Goal: Task Accomplishment & Management: Manage account settings

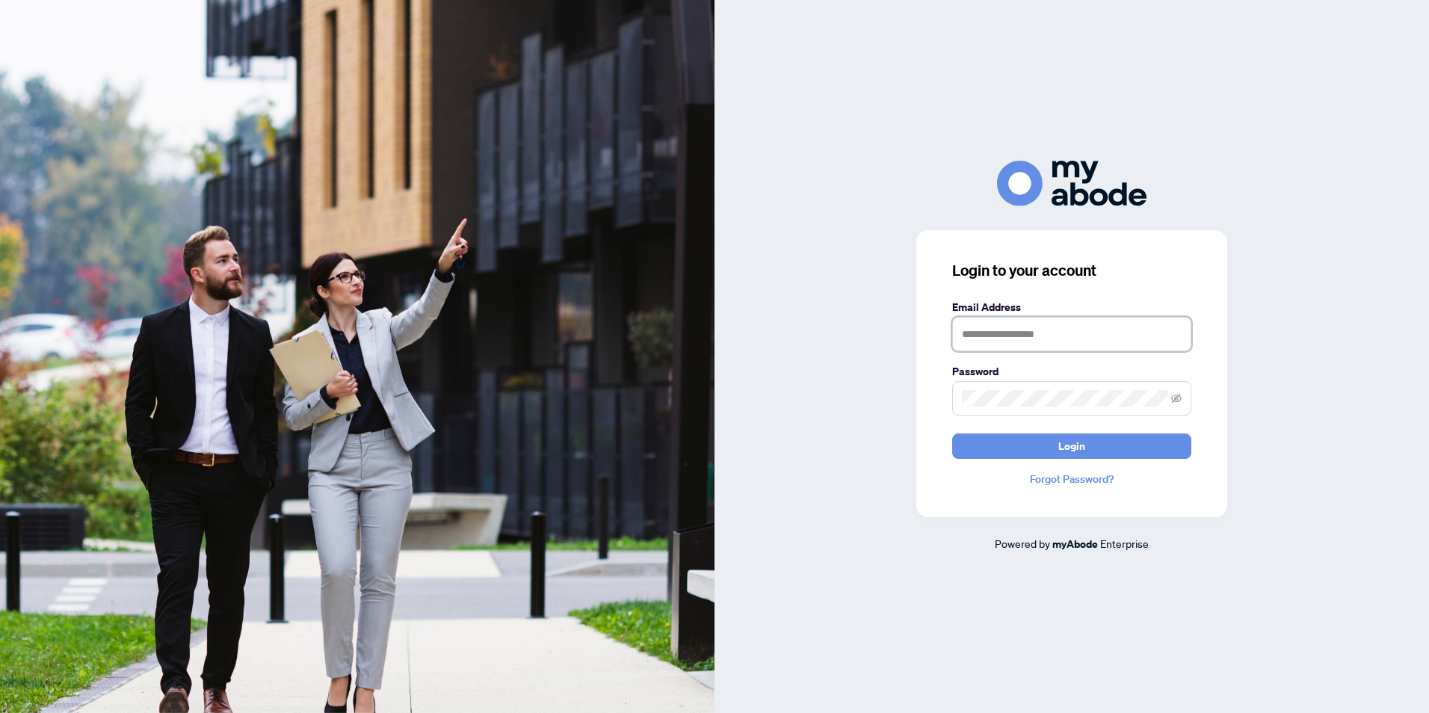
click at [1055, 335] on input "text" at bounding box center [1071, 334] width 239 height 34
type input "**********"
click at [1067, 451] on span "Login" at bounding box center [1071, 446] width 27 height 24
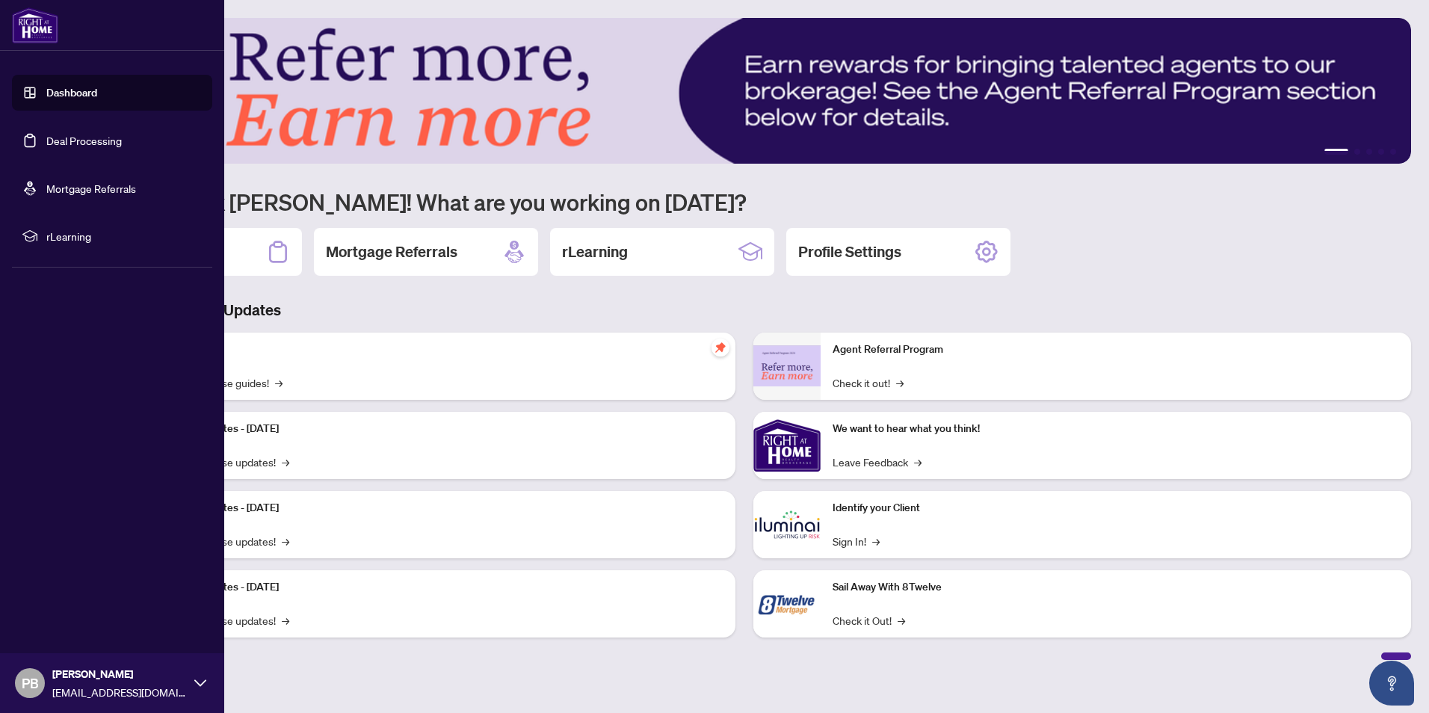
click at [59, 138] on link "Deal Processing" at bounding box center [83, 140] width 75 height 13
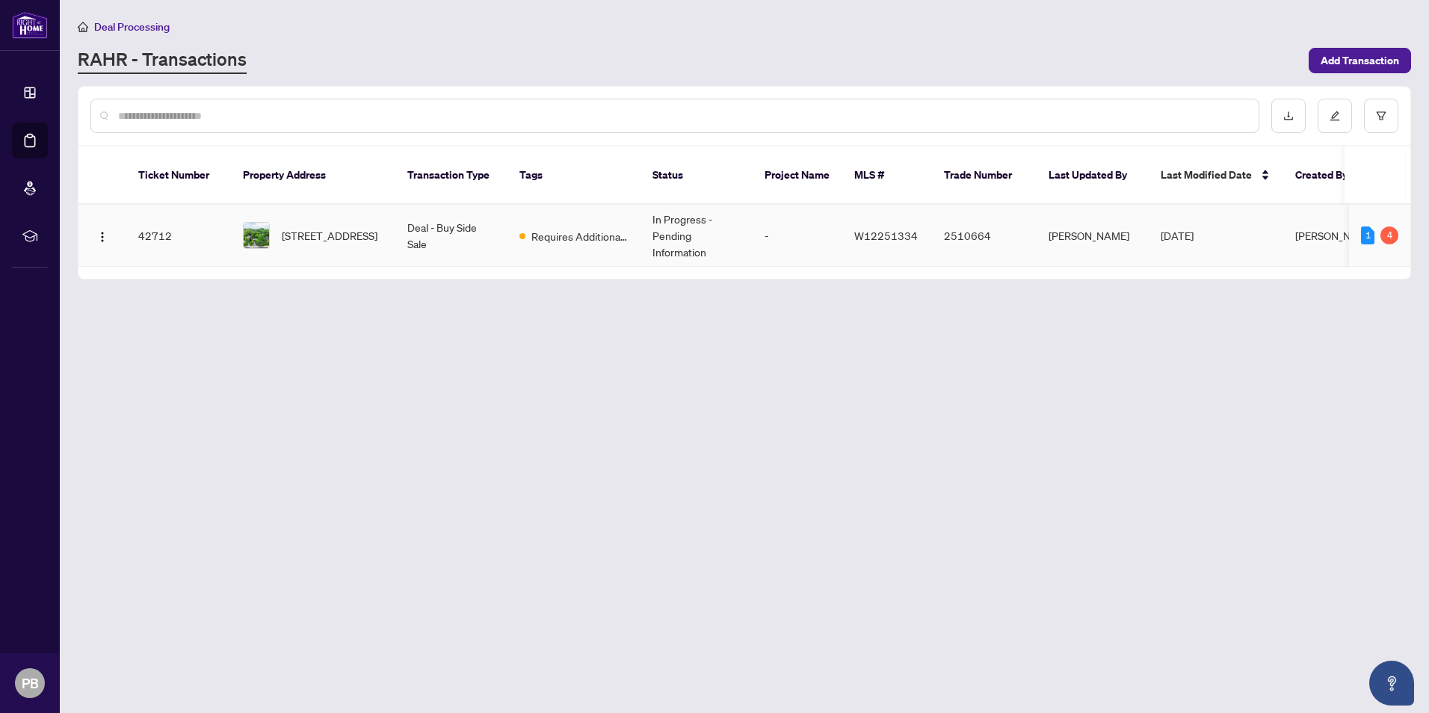
click at [161, 220] on td "42712" at bounding box center [178, 236] width 105 height 62
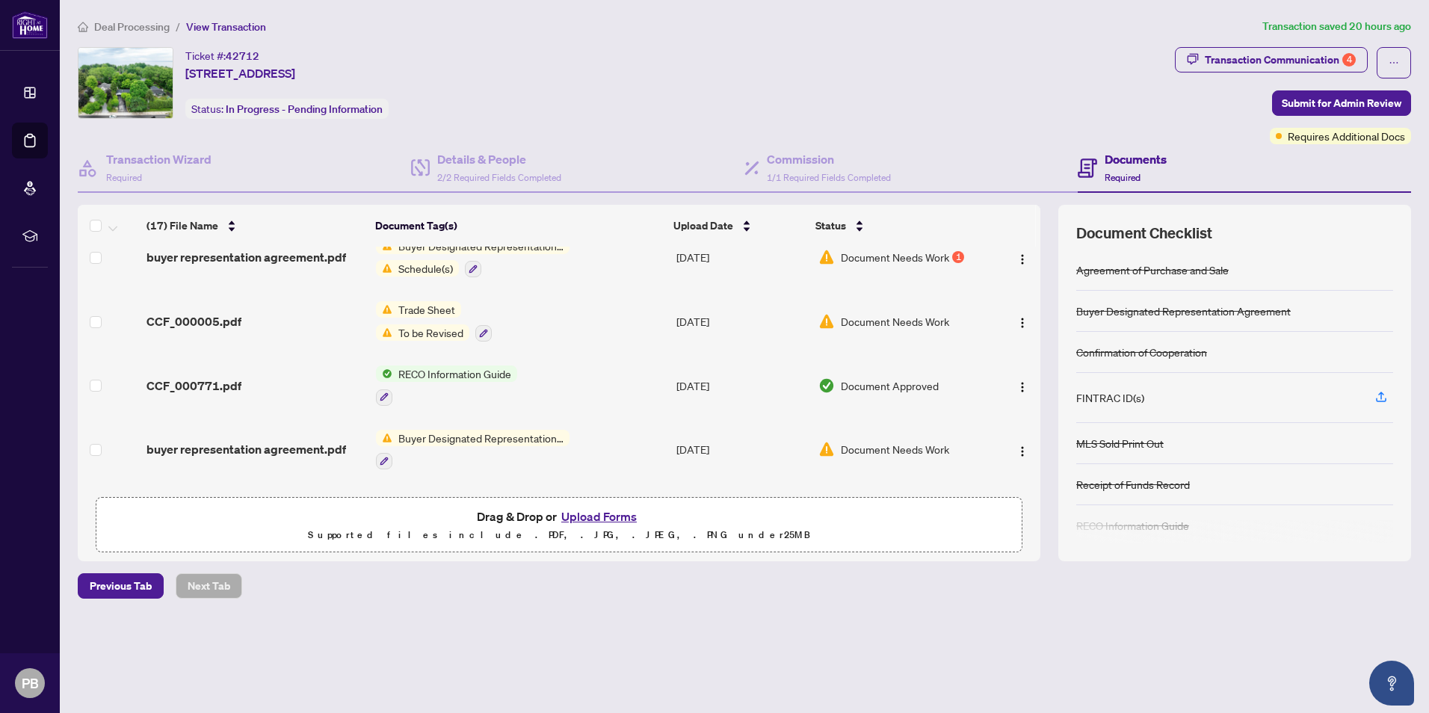
scroll to position [75, 0]
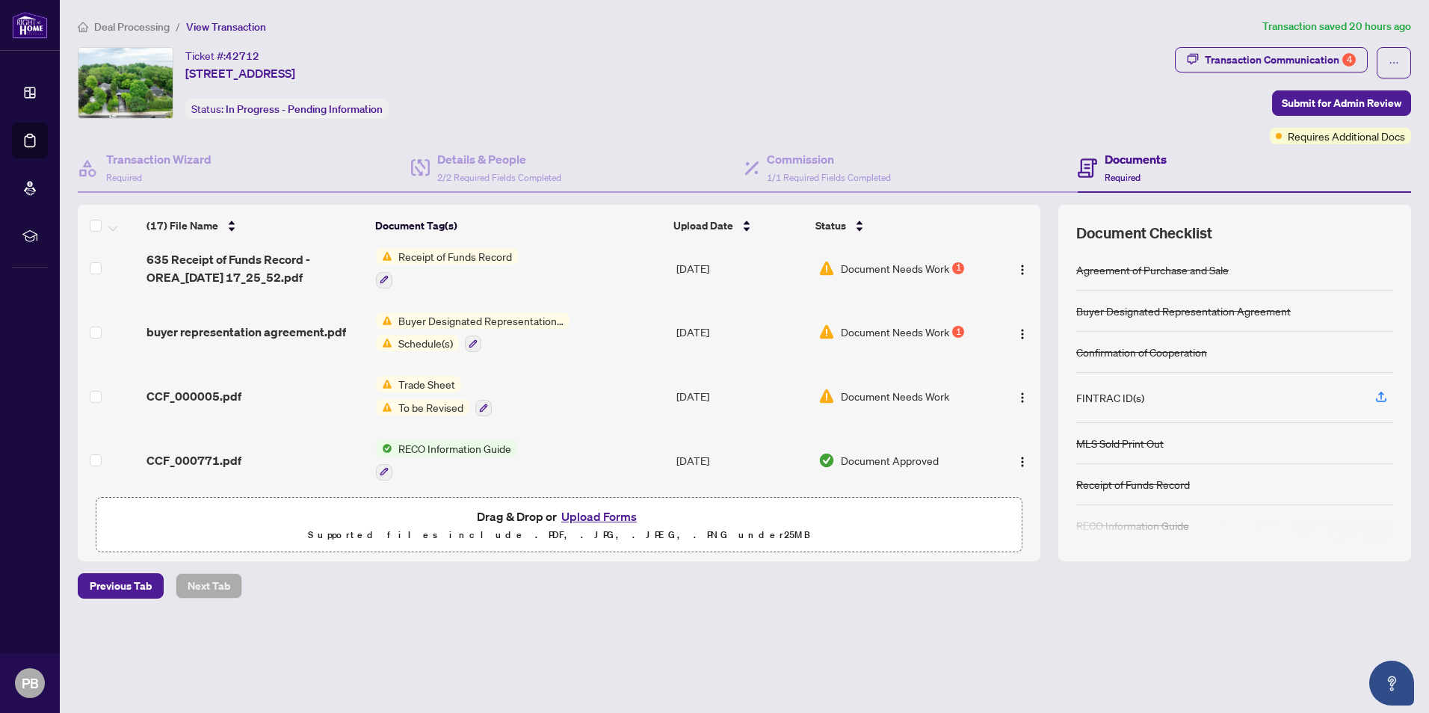
click at [881, 399] on span "Document Needs Work" at bounding box center [895, 396] width 108 height 16
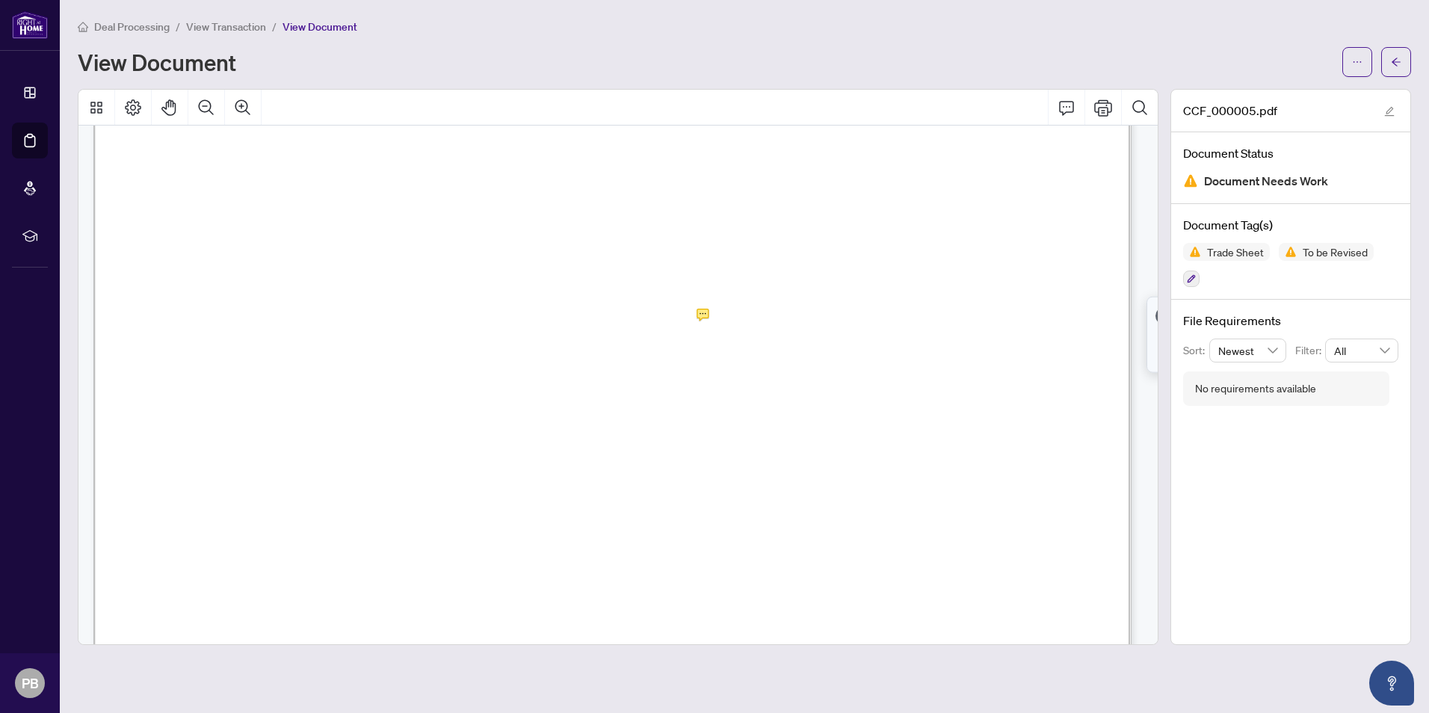
scroll to position [448, 0]
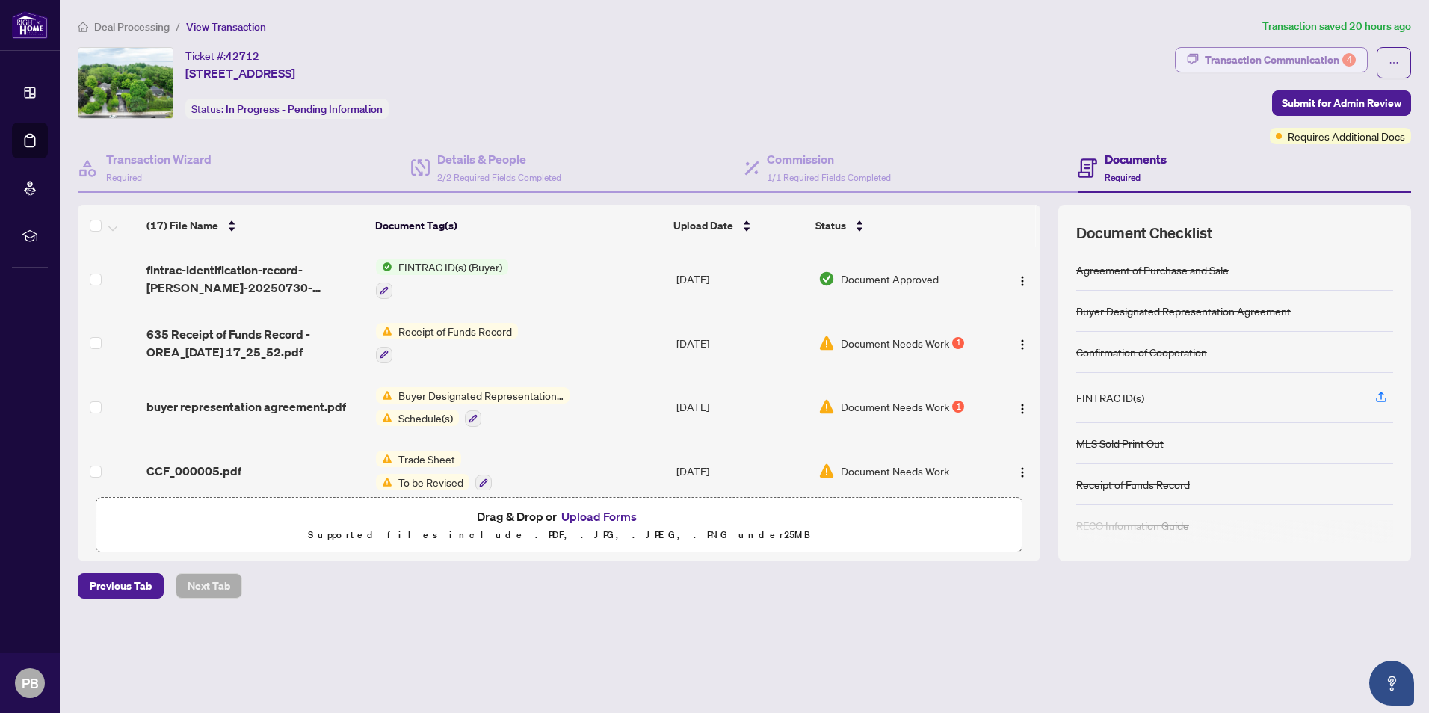
click at [1327, 55] on div "Transaction Communication 4" at bounding box center [1280, 60] width 151 height 24
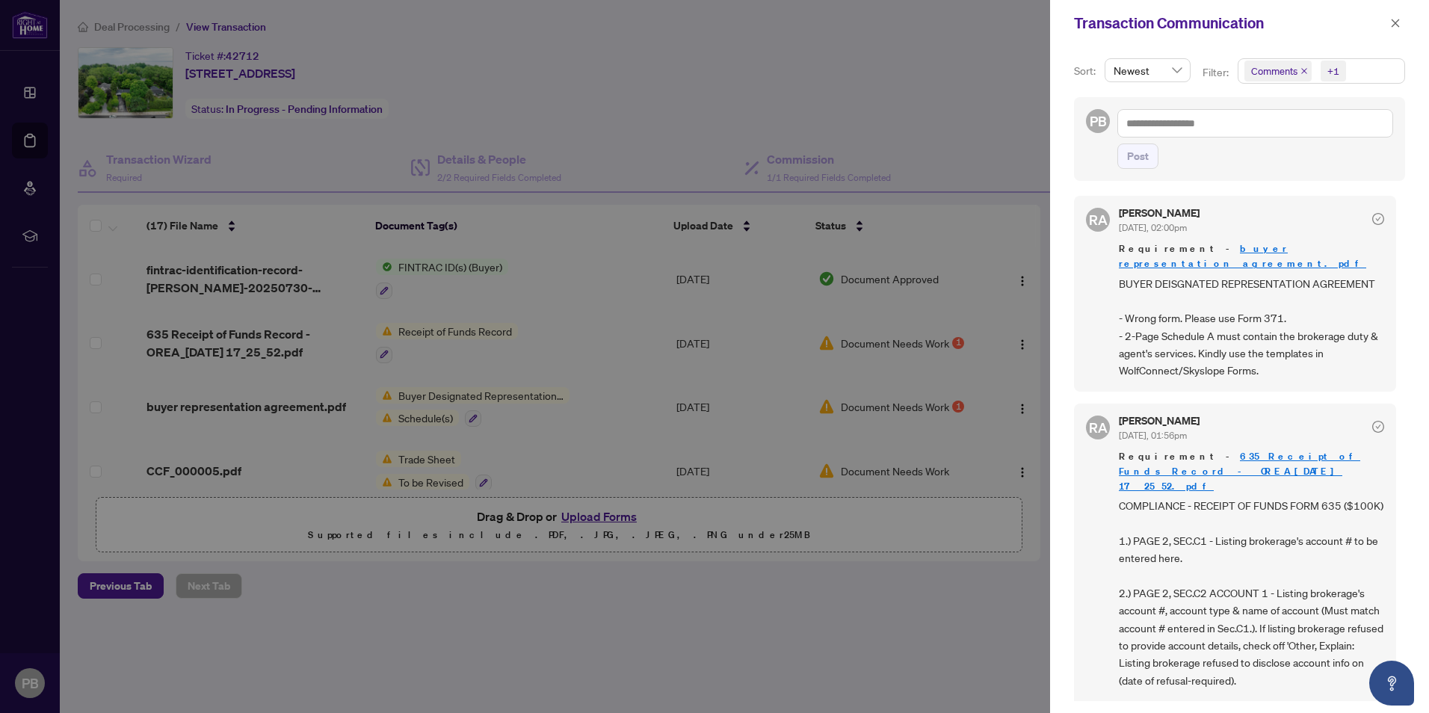
click at [1223, 250] on link "buyer representation agreement.pdf" at bounding box center [1242, 256] width 247 height 28
click at [933, 84] on div at bounding box center [714, 356] width 1429 height 713
click at [321, 317] on div at bounding box center [714, 356] width 1429 height 713
click at [232, 409] on div at bounding box center [714, 356] width 1429 height 713
click at [1394, 19] on icon "close" at bounding box center [1395, 23] width 10 height 10
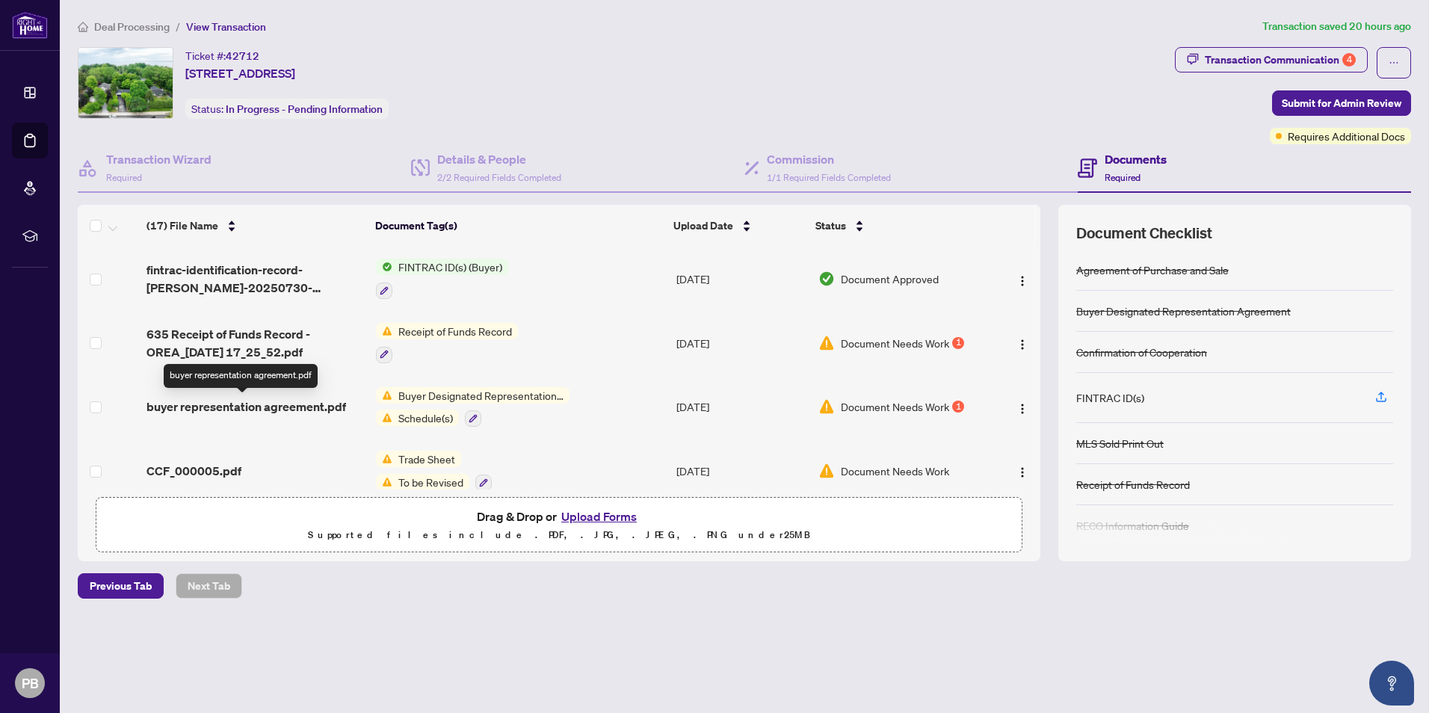
click at [245, 406] on span "buyer representation agreement.pdf" at bounding box center [246, 407] width 200 height 18
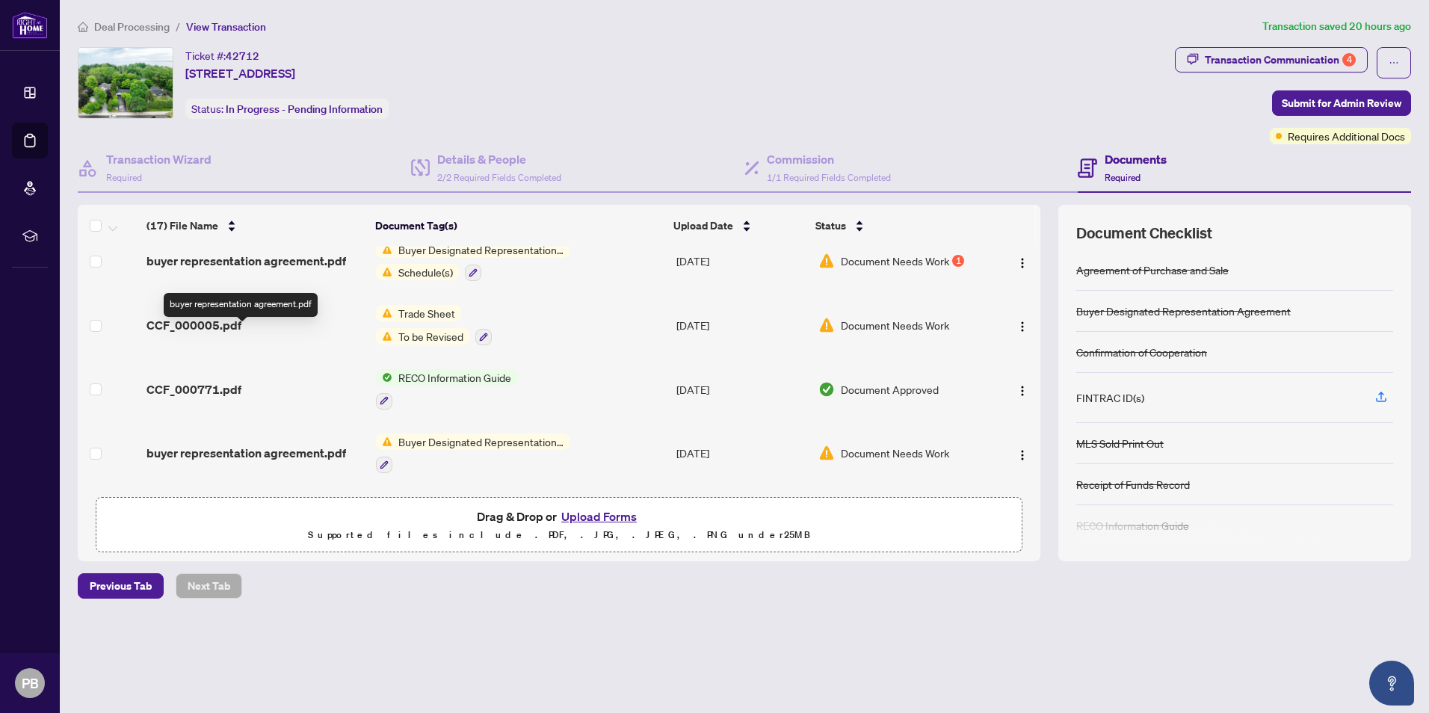
scroll to position [149, 0]
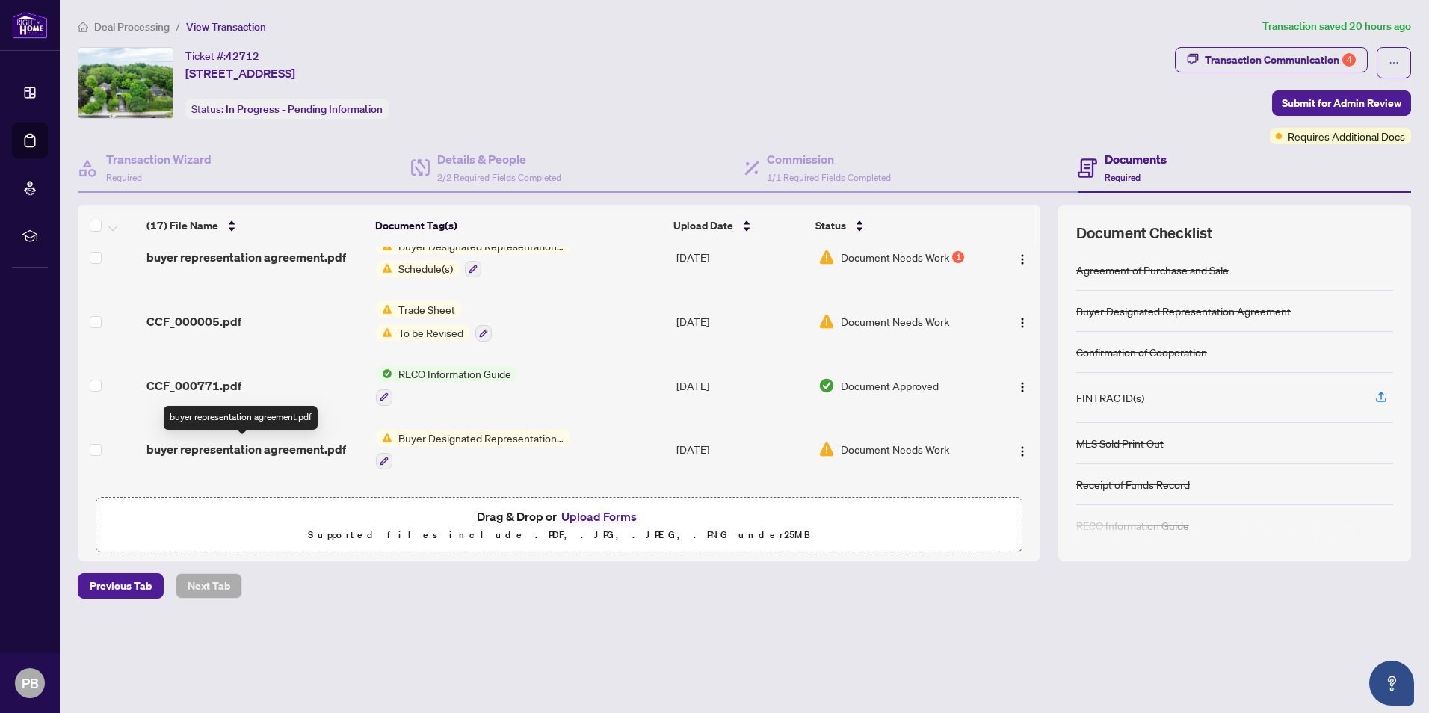
click at [254, 448] on span "buyer representation agreement.pdf" at bounding box center [246, 449] width 200 height 18
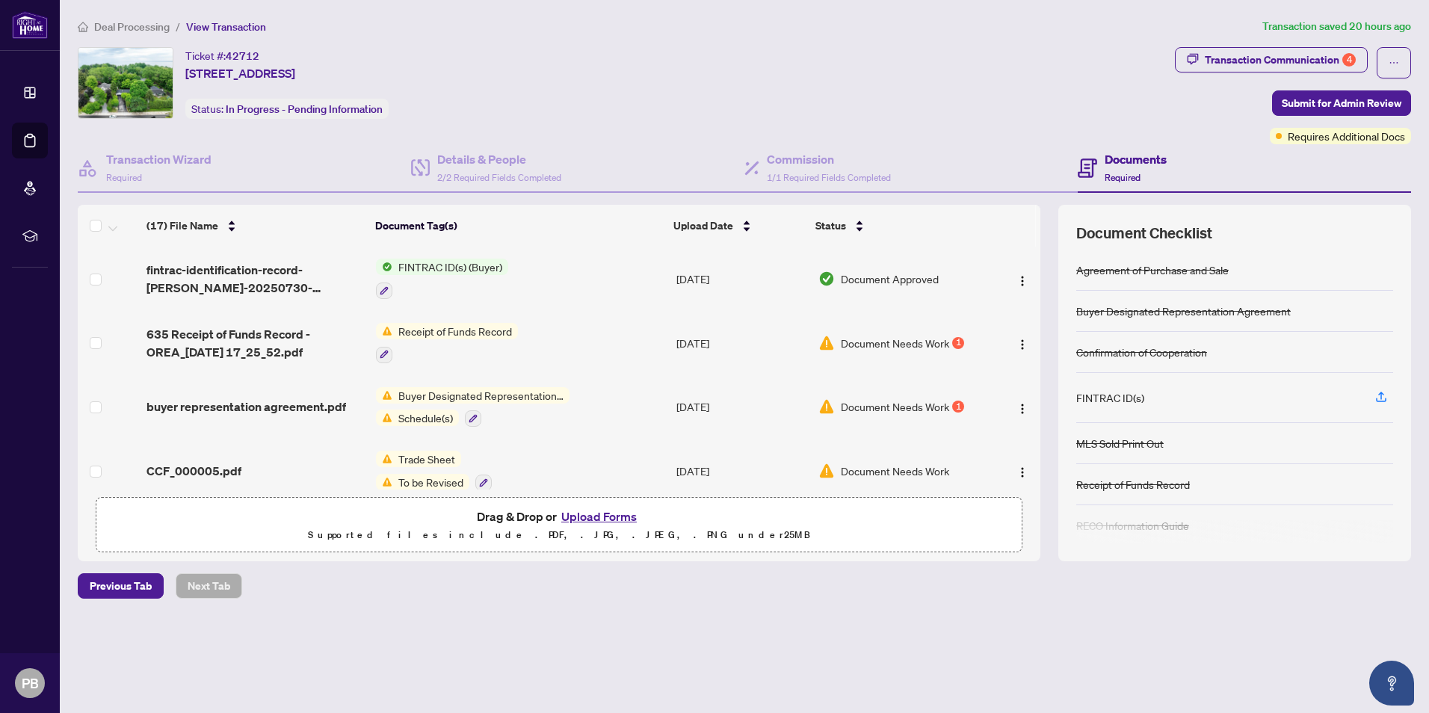
click at [596, 519] on button "Upload Forms" at bounding box center [599, 516] width 84 height 19
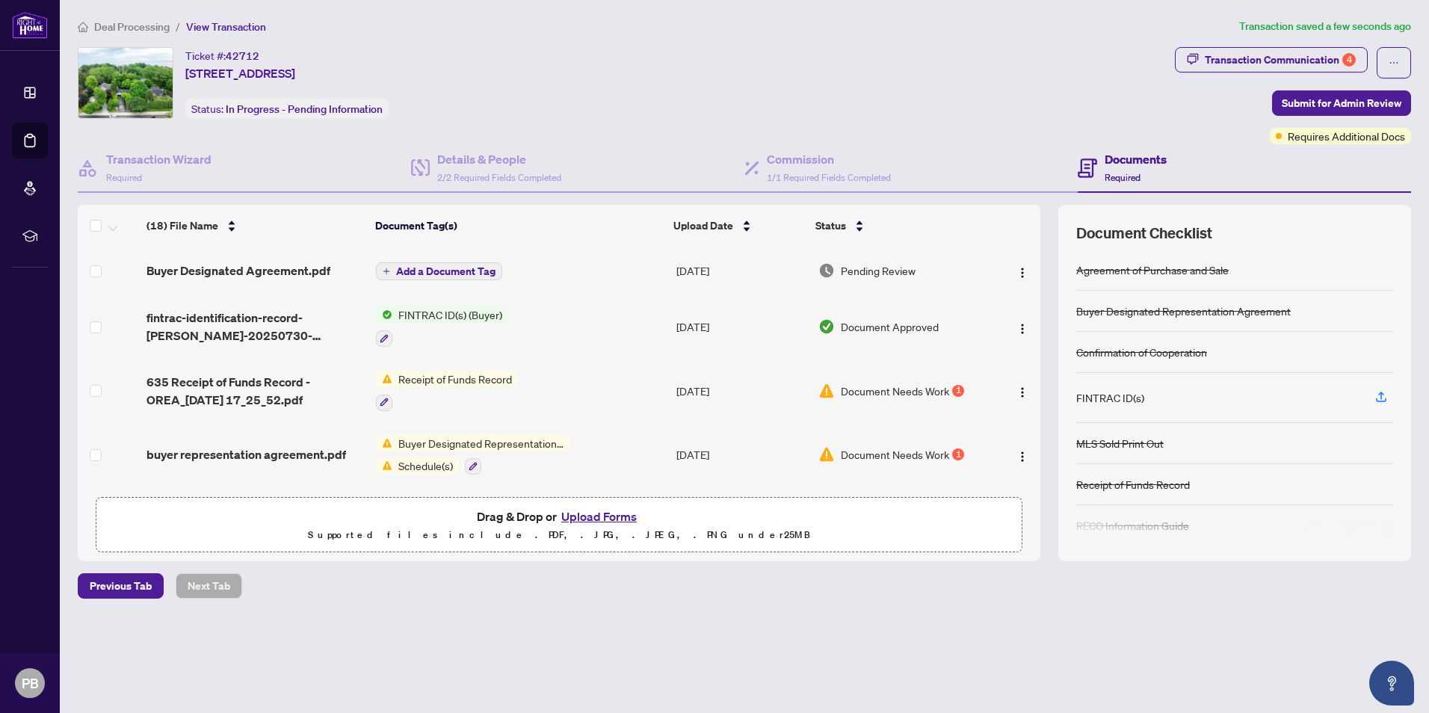
click at [268, 265] on span "Buyer Designated Agreement.pdf" at bounding box center [238, 271] width 184 height 18
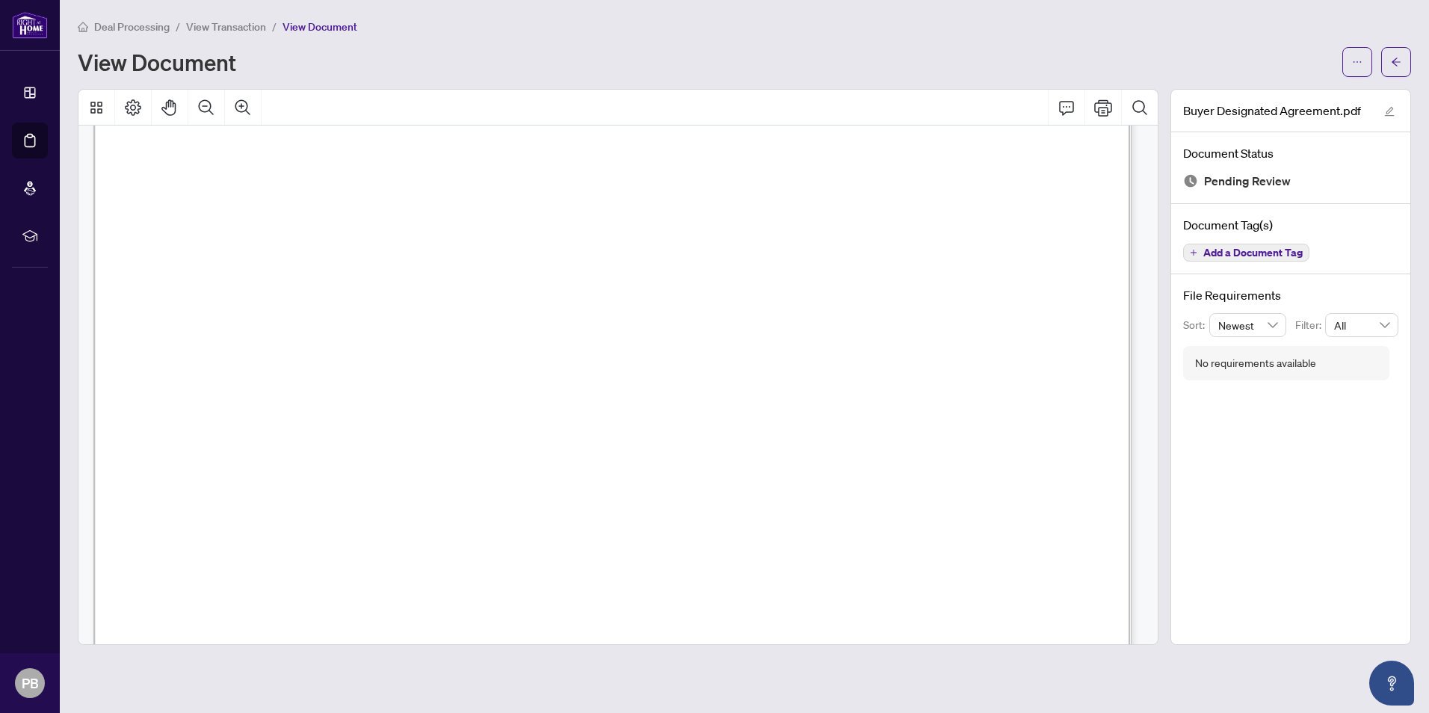
scroll to position [1868, 0]
drag, startPoint x: 1145, startPoint y: 294, endPoint x: 1160, endPoint y: 315, distance: 25.9
click at [1160, 353] on div at bounding box center [618, 367] width 1092 height 556
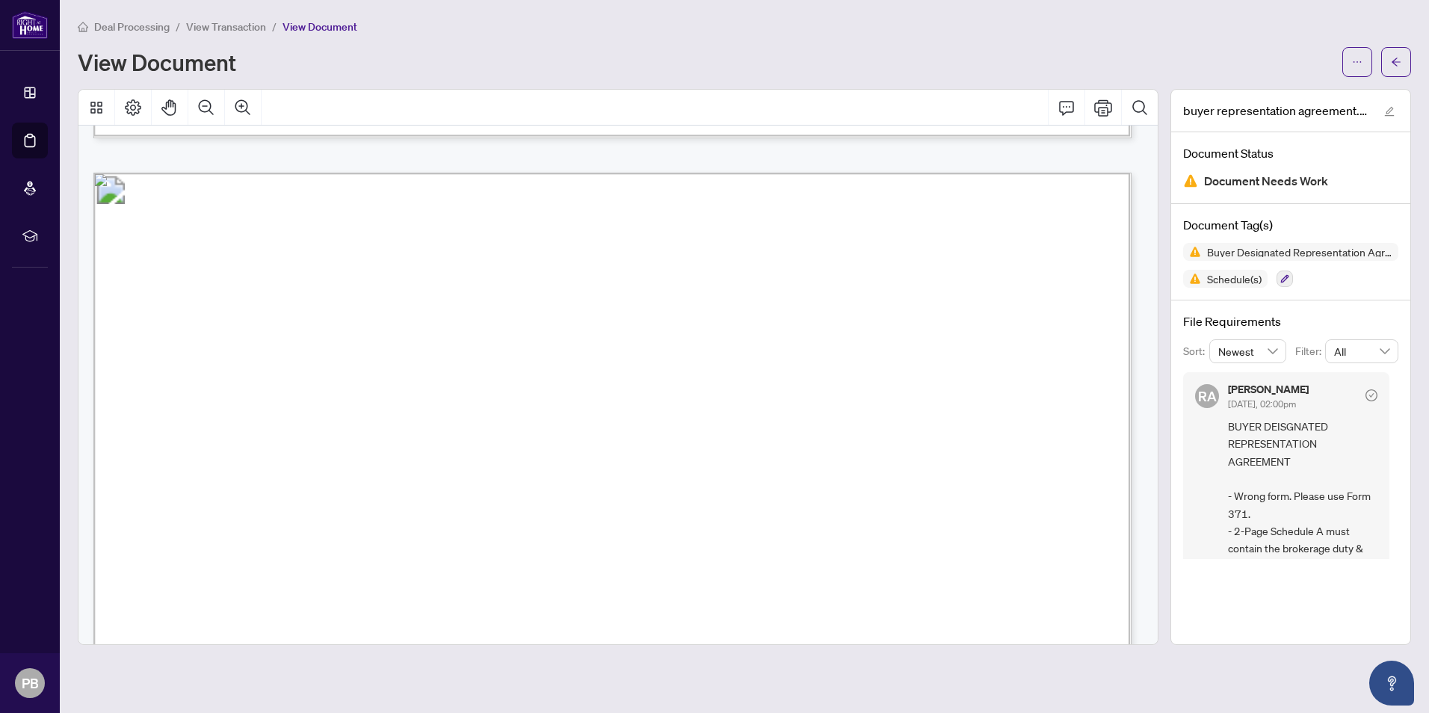
scroll to position [4137, 0]
